Goal: Task Accomplishment & Management: Use online tool/utility

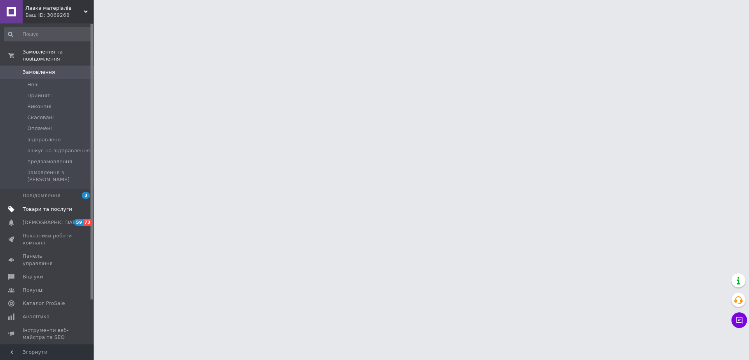
click at [42, 206] on span "Товари та послуги" at bounding box center [48, 209] width 50 height 7
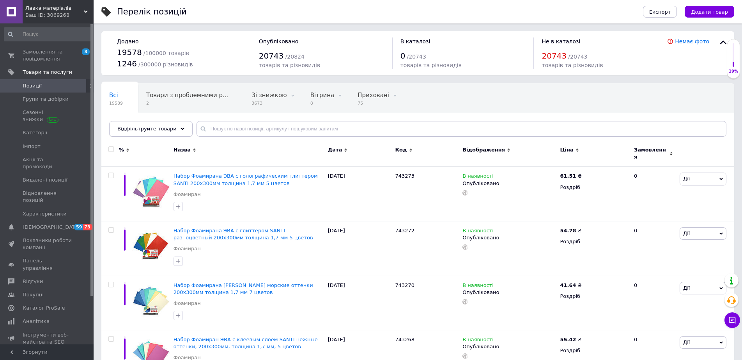
click at [181, 129] on use at bounding box center [183, 129] width 4 height 2
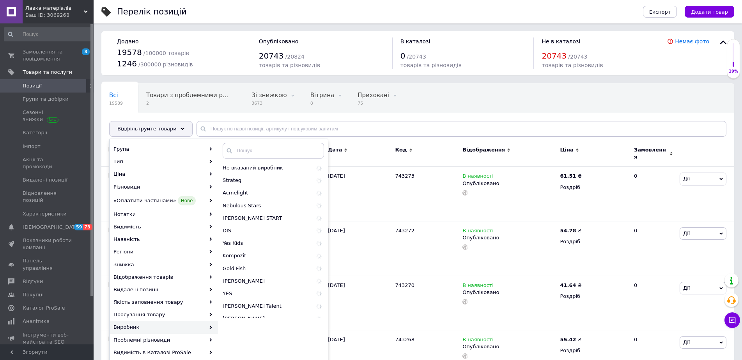
drag, startPoint x: 434, startPoint y: 116, endPoint x: 423, endPoint y: 137, distance: 24.1
click at [435, 116] on div "Всі 19589 Товари з проблемними р... 2 Зі знижкою 3673 Видалити Редагувати Вітри…" at bounding box center [417, 114] width 633 height 64
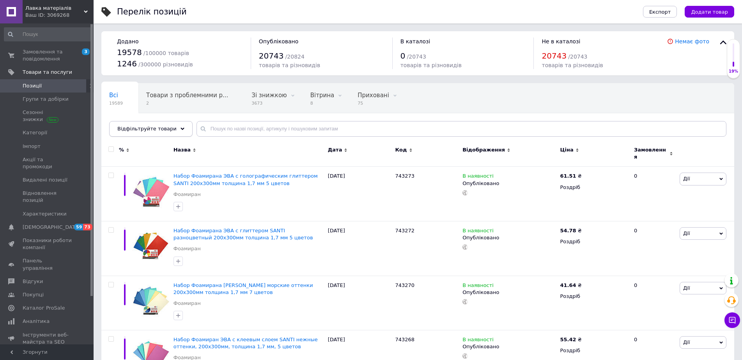
click at [175, 130] on div "Відфільтруйте товари" at bounding box center [150, 129] width 83 height 16
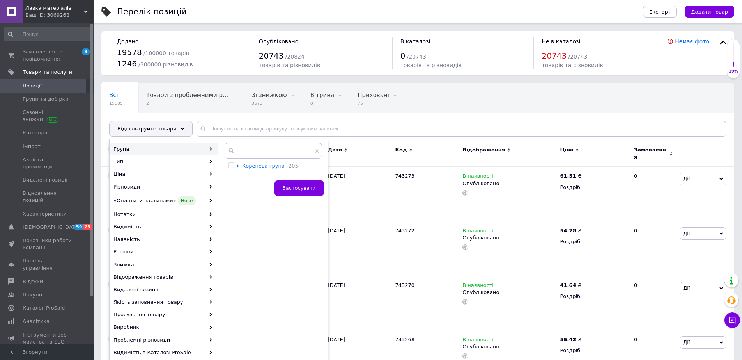
click at [240, 166] on div at bounding box center [239, 165] width 6 height 7
click at [238, 163] on div at bounding box center [239, 165] width 6 height 7
click at [239, 165] on icon at bounding box center [238, 165] width 2 height 3
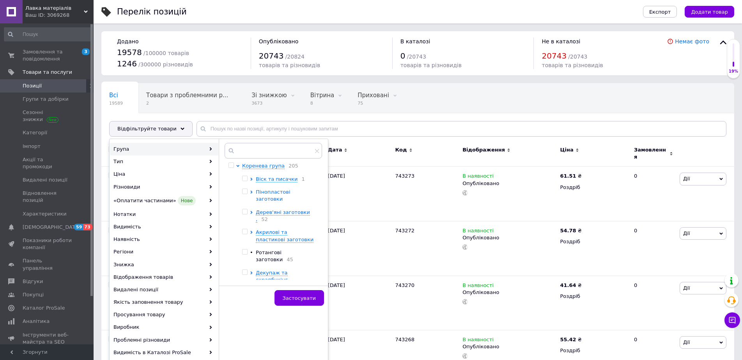
click at [251, 194] on icon at bounding box center [251, 191] width 2 height 3
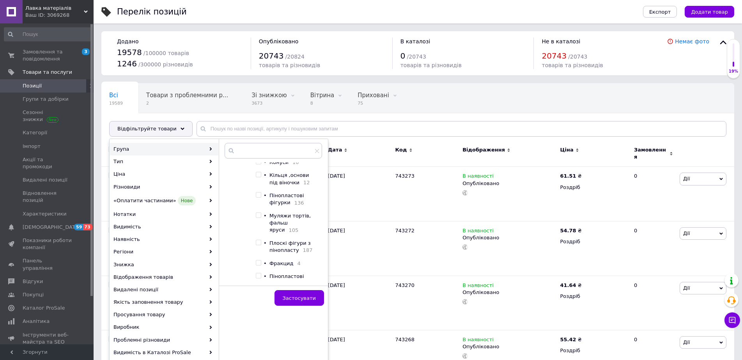
scroll to position [117, 0]
click at [259, 259] on input "checkbox" at bounding box center [258, 261] width 5 height 5
checkbox input "true"
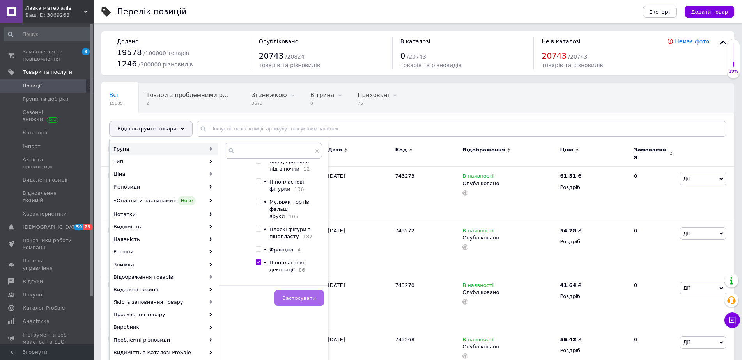
click at [301, 298] on span "Застосувати" at bounding box center [299, 298] width 33 height 6
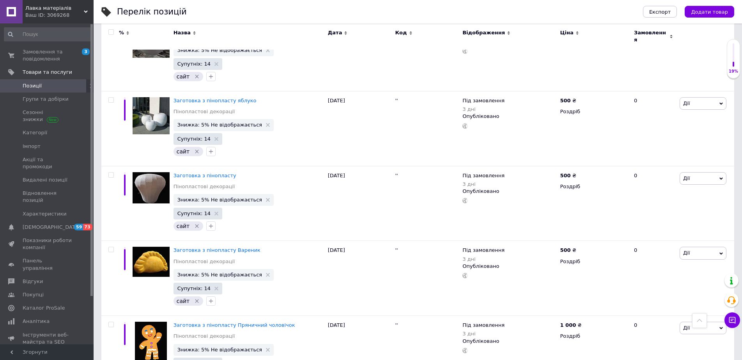
scroll to position [1443, 0]
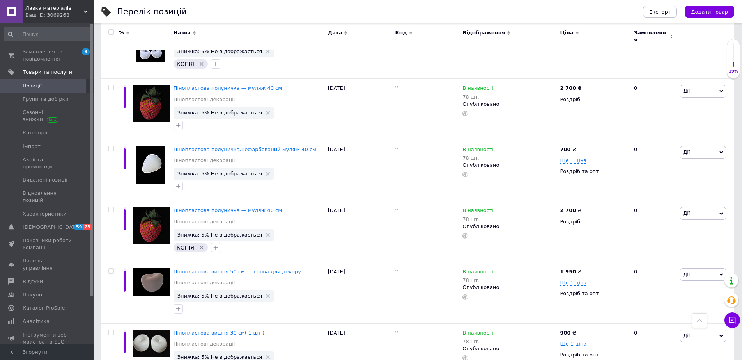
scroll to position [4901, 0]
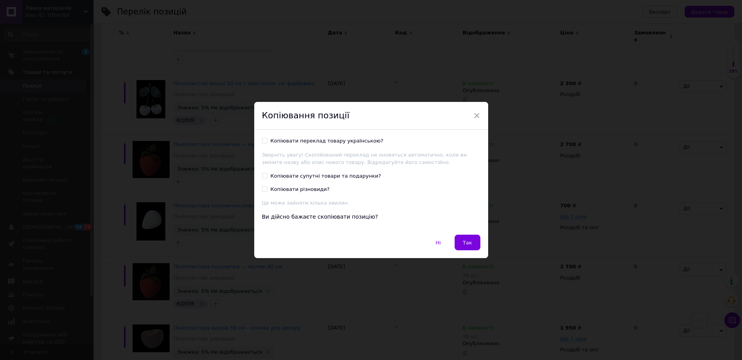
scroll to position [4870, 0]
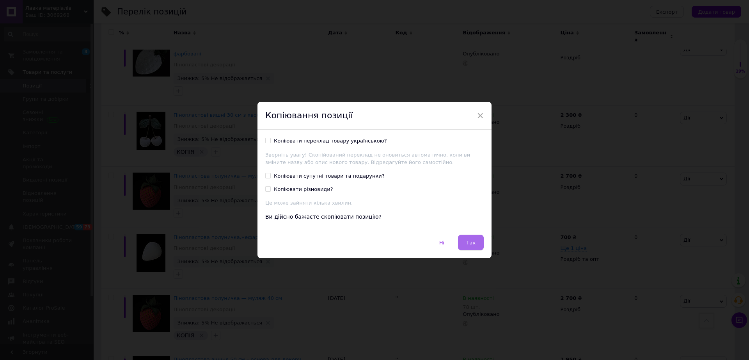
click at [478, 249] on button "Так" at bounding box center [471, 242] width 26 height 16
